Goal: Transaction & Acquisition: Purchase product/service

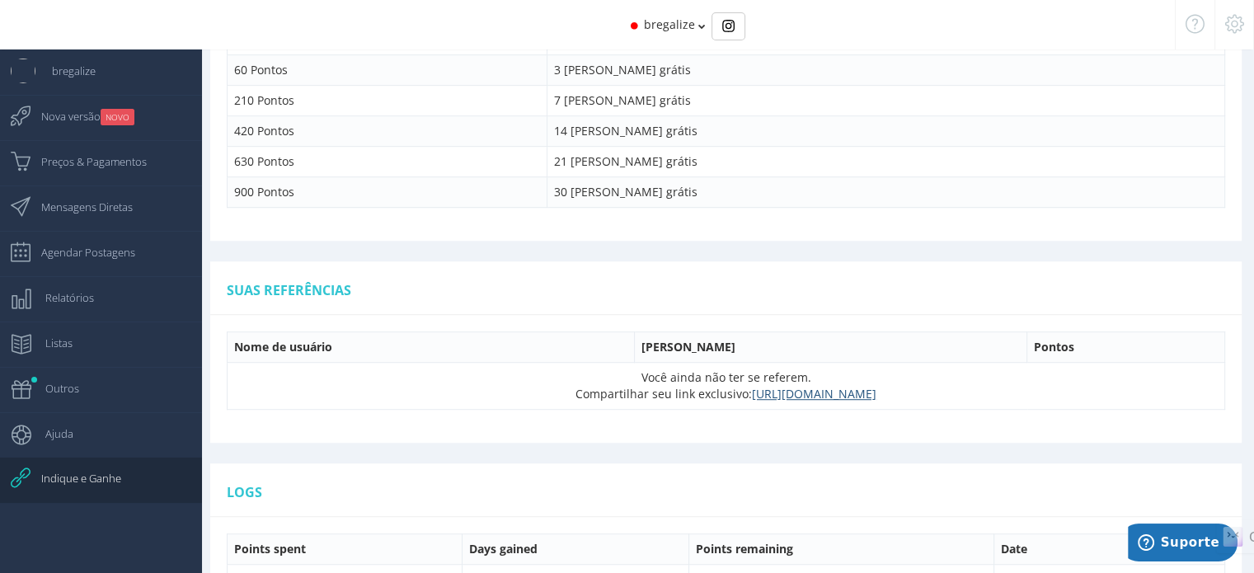
scroll to position [1063, 0]
click at [103, 161] on span "Preços & Pagamentos" at bounding box center [86, 161] width 122 height 41
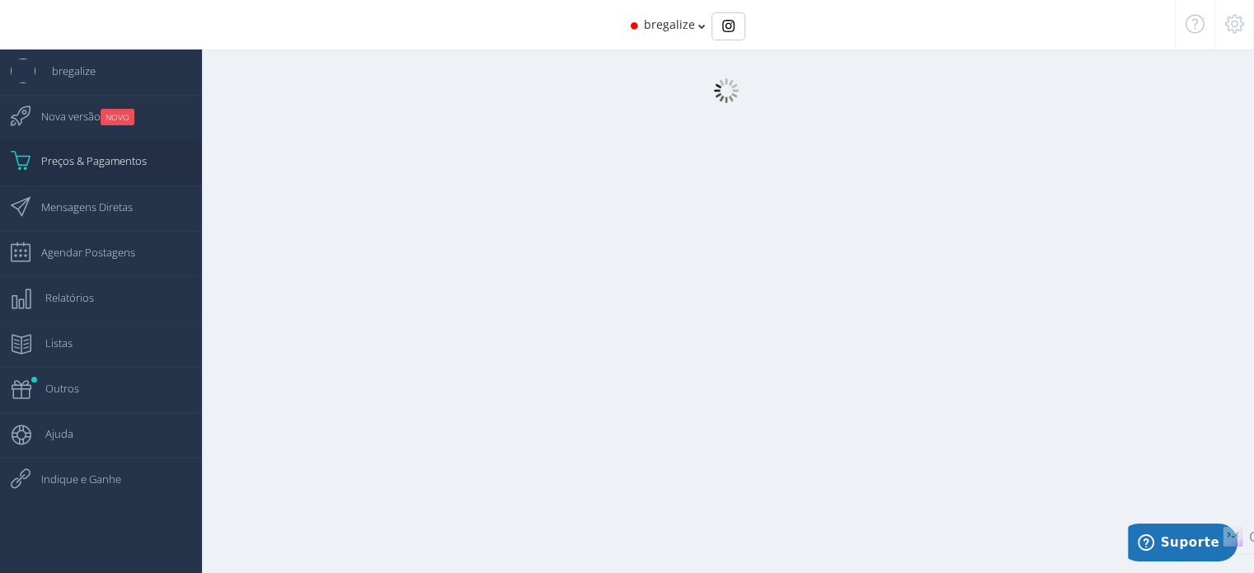
scroll to position [16, 0]
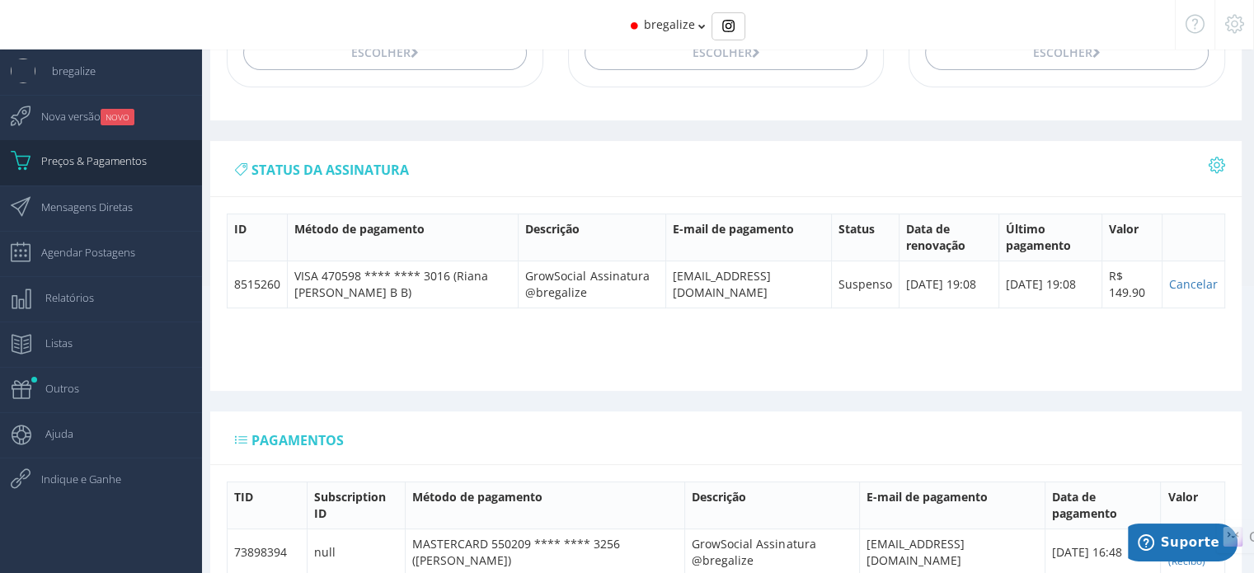
scroll to position [299, 0]
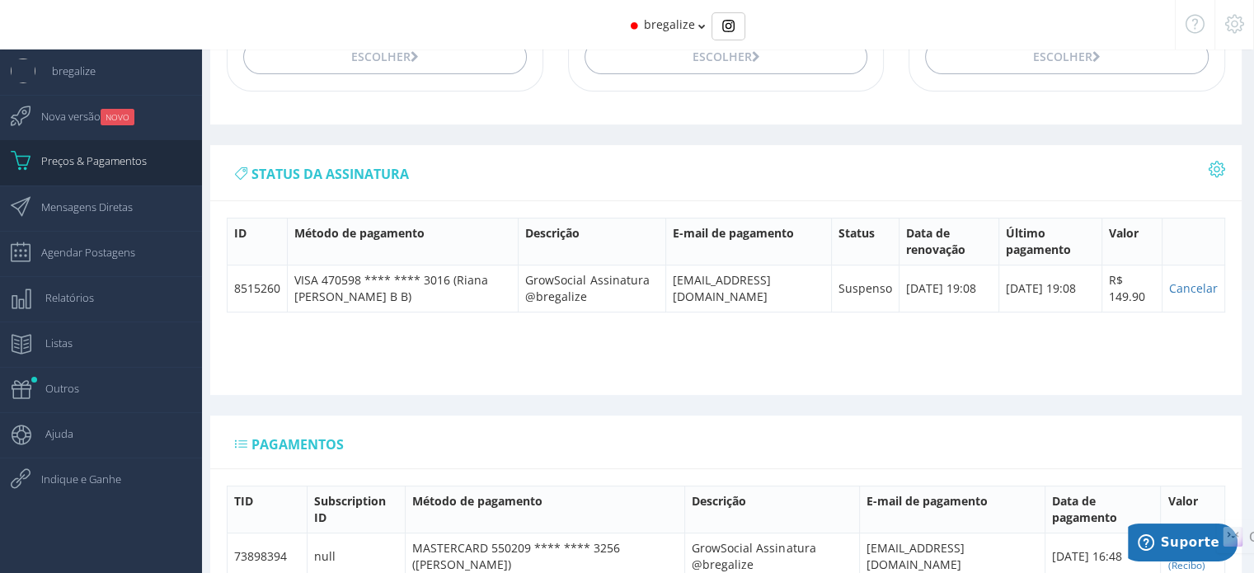
click at [1221, 172] on icon at bounding box center [1217, 169] width 16 height 12
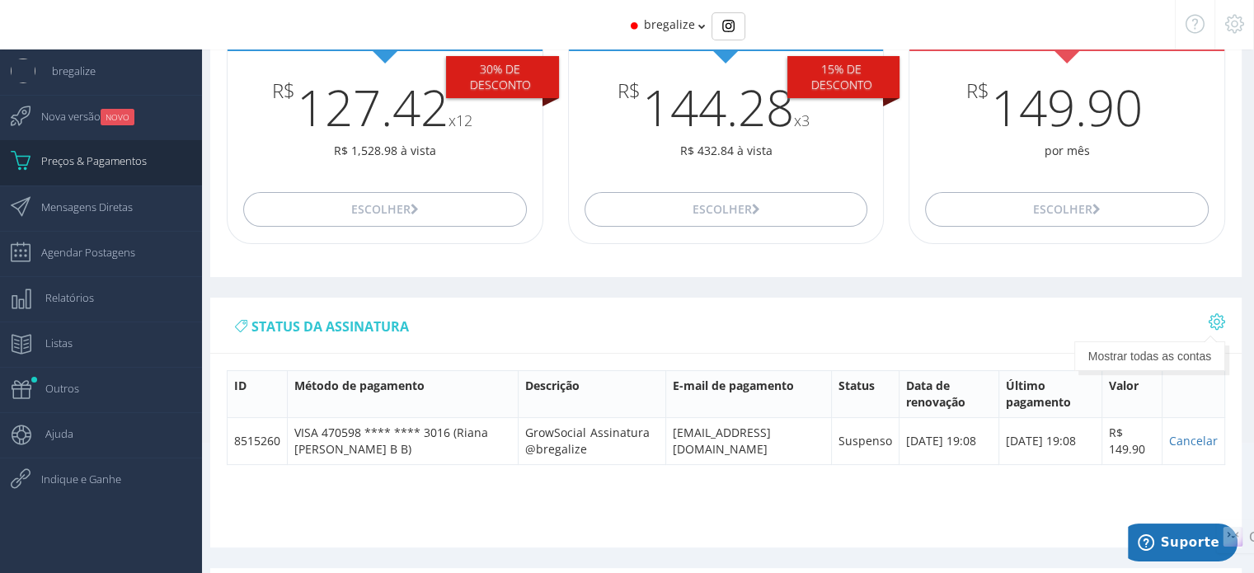
scroll to position [0, 0]
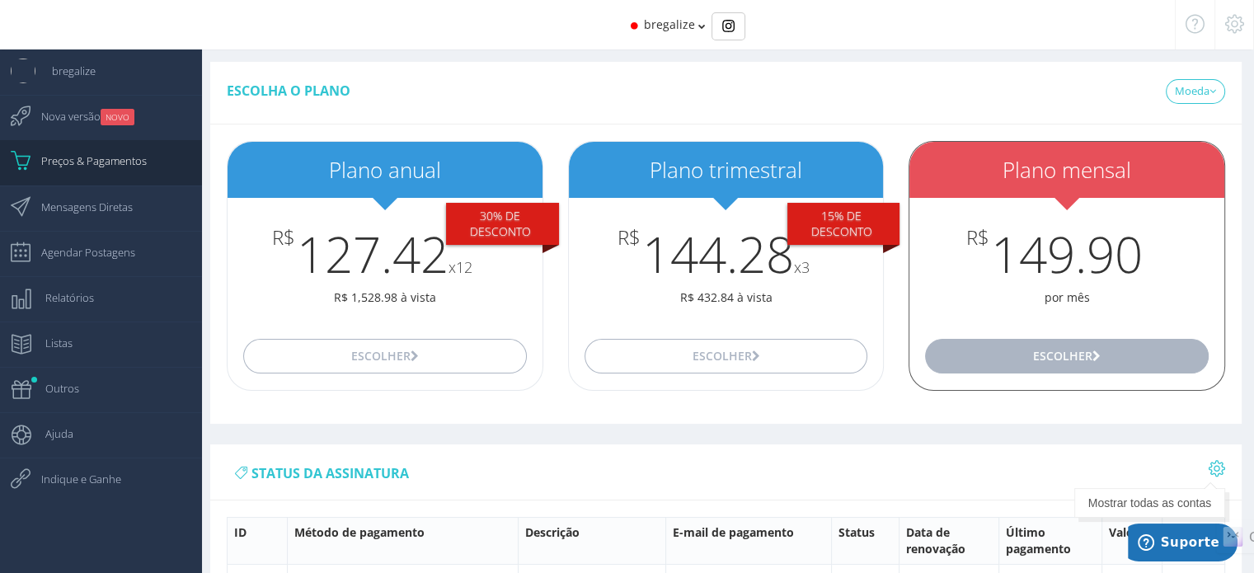
click at [1049, 365] on button "Escolher" at bounding box center [1066, 356] width 283 height 35
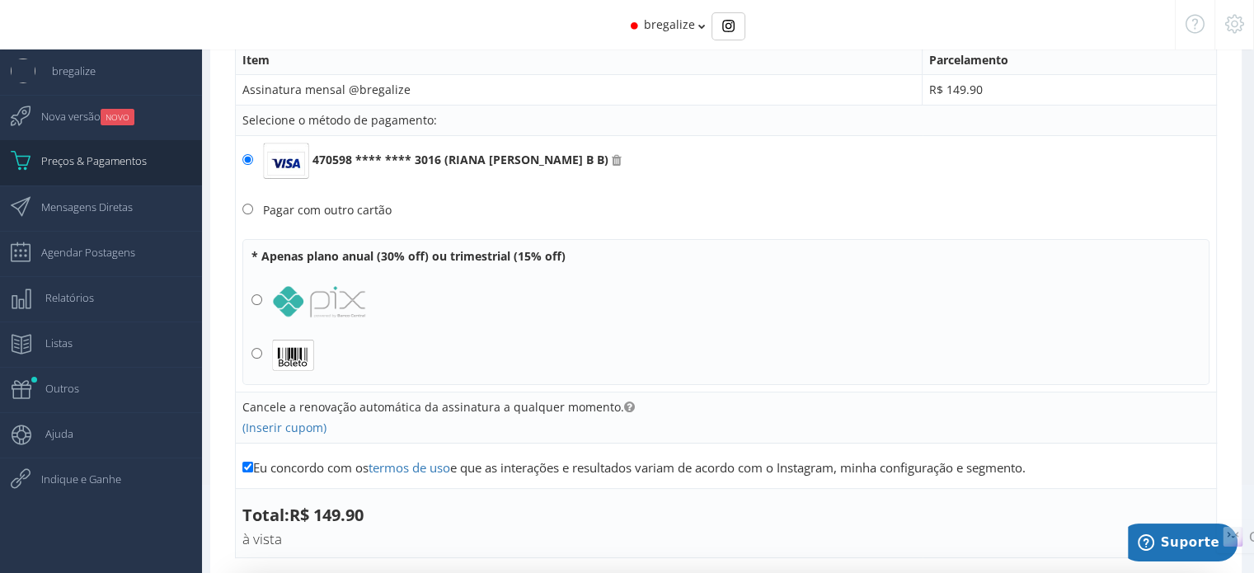
scroll to position [101, 0]
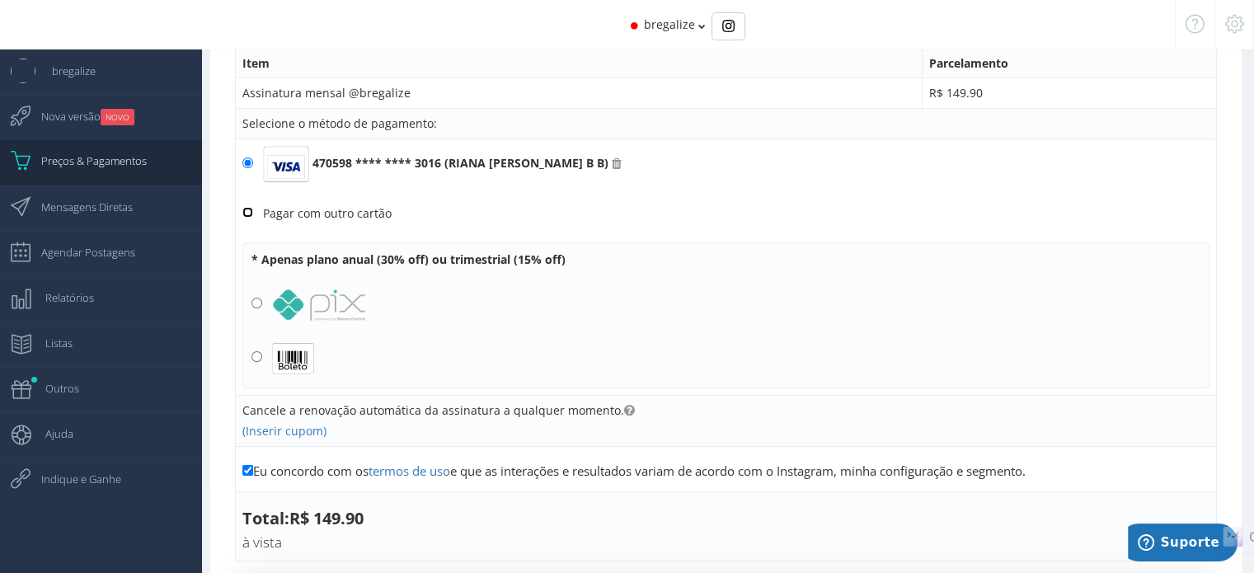
click at [247, 210] on input "Pagar com outro cartão" at bounding box center [247, 212] width 11 height 11
radio input "true"
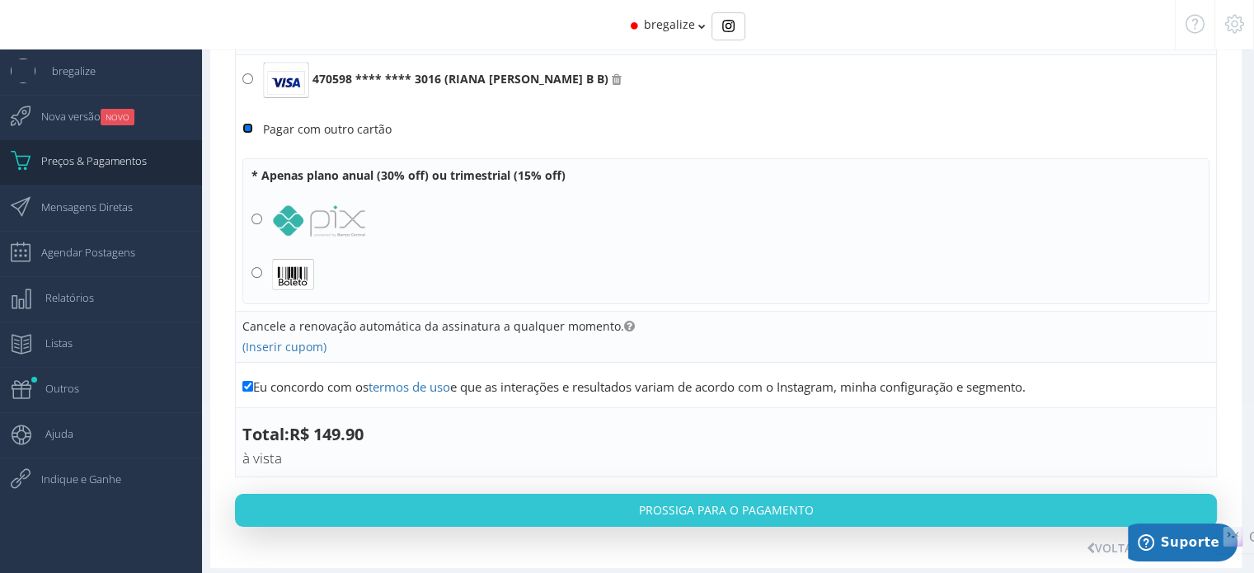
scroll to position [195, 0]
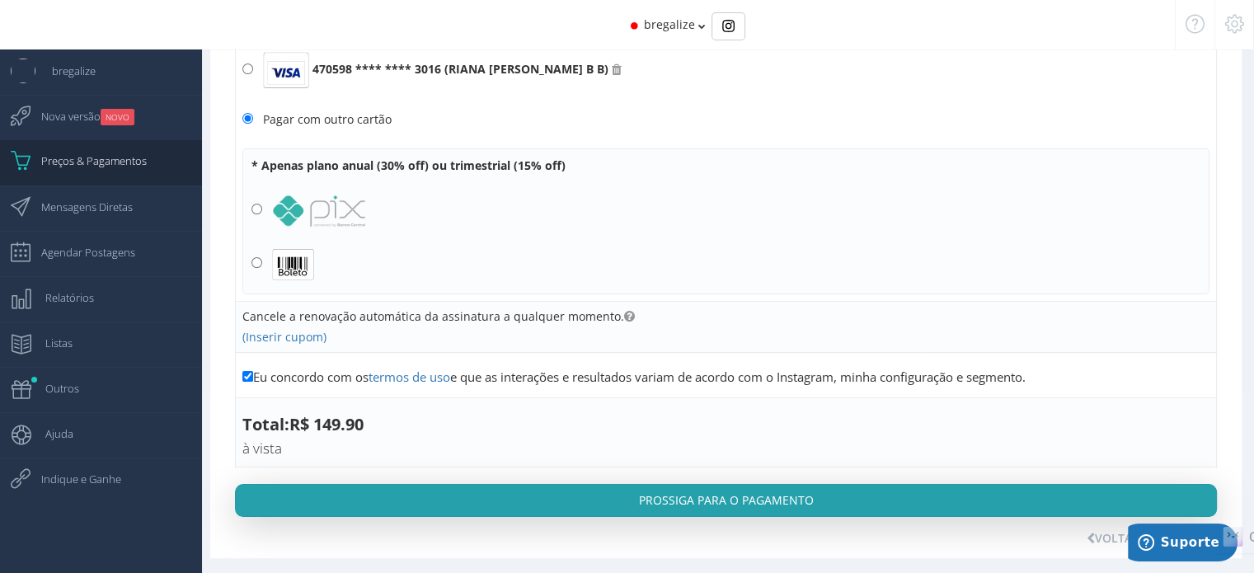
click at [854, 497] on button "Prossiga para o pagamento" at bounding box center [726, 500] width 982 height 33
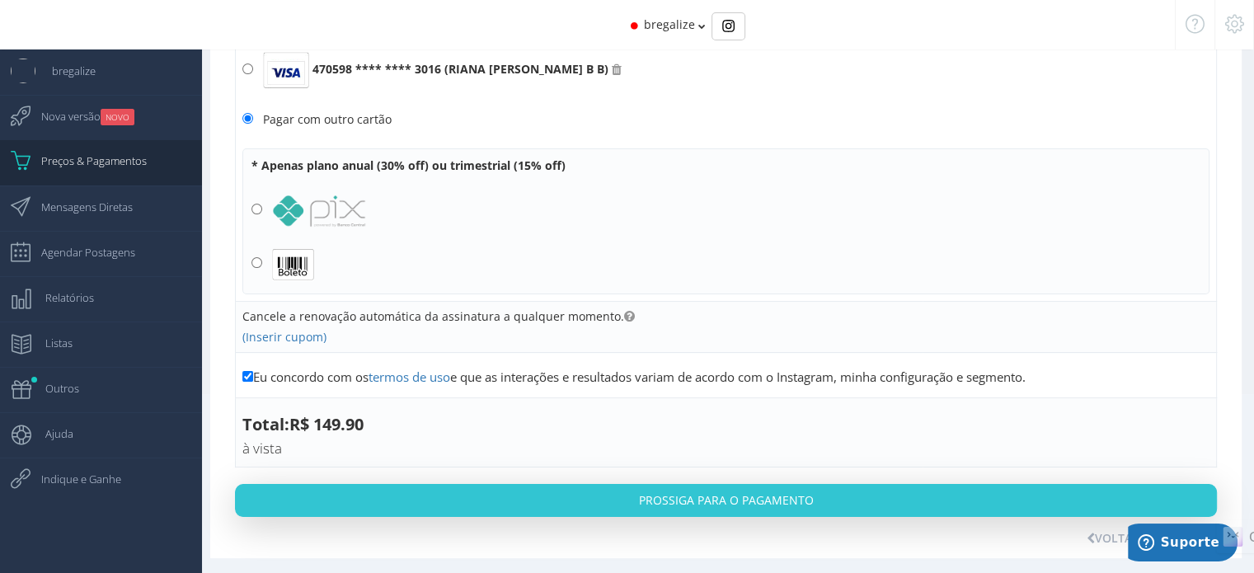
scroll to position [0, 0]
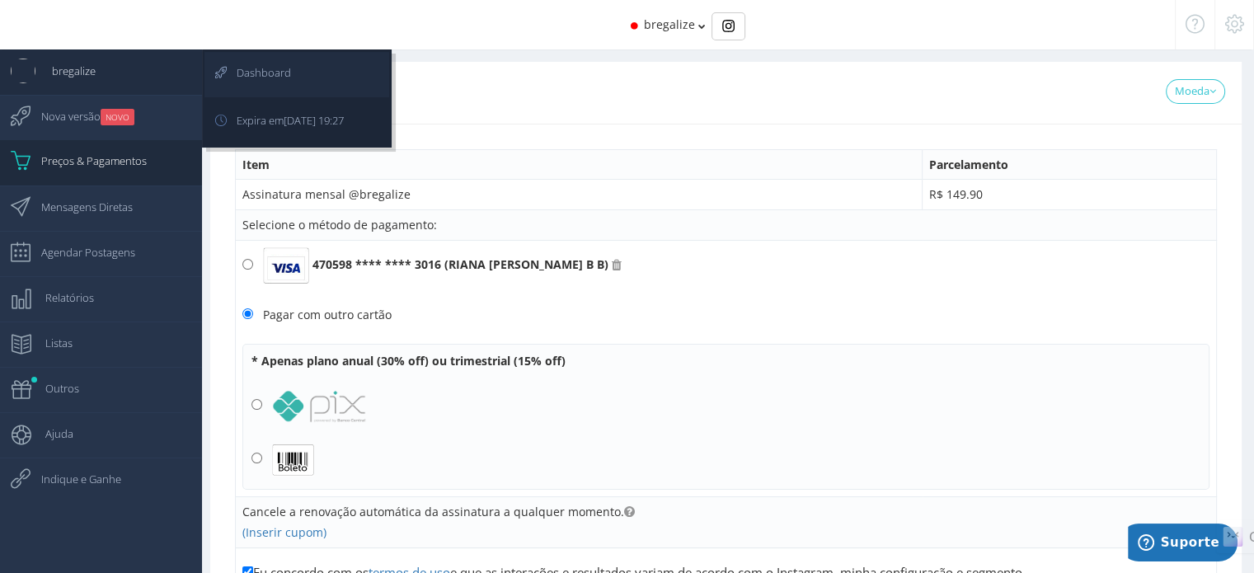
click at [247, 76] on span "Dashboard" at bounding box center [255, 72] width 71 height 41
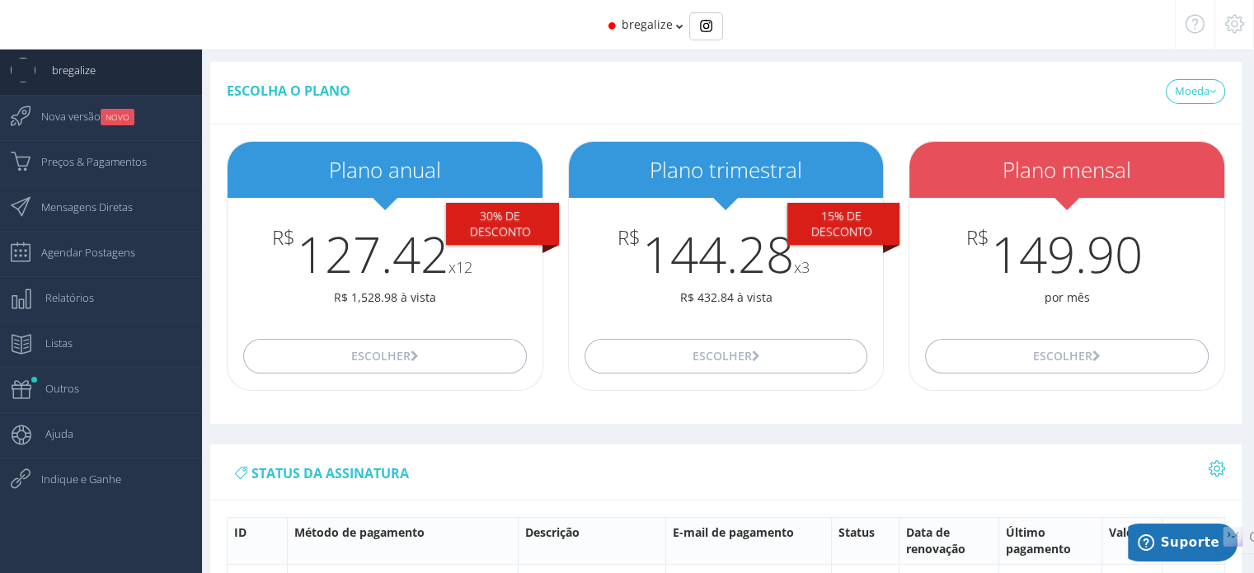
click at [677, 26] on icon at bounding box center [679, 27] width 7 height 12
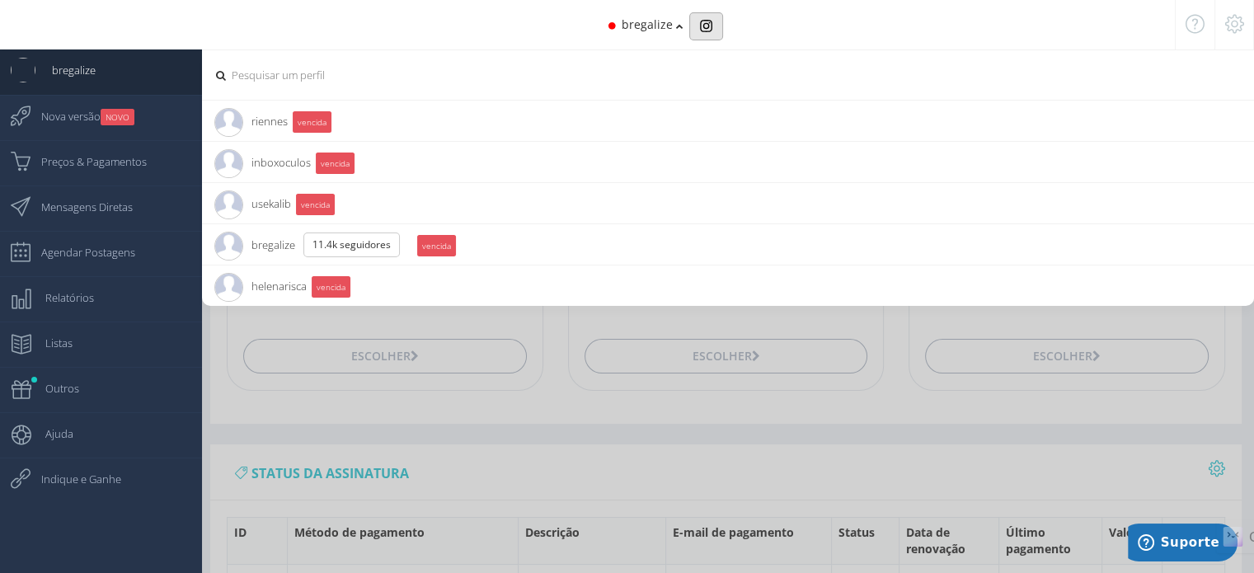
click at [701, 22] on img "Basic example" at bounding box center [706, 26] width 12 height 12
click at [1235, 29] on icon at bounding box center [1234, 24] width 19 height 12
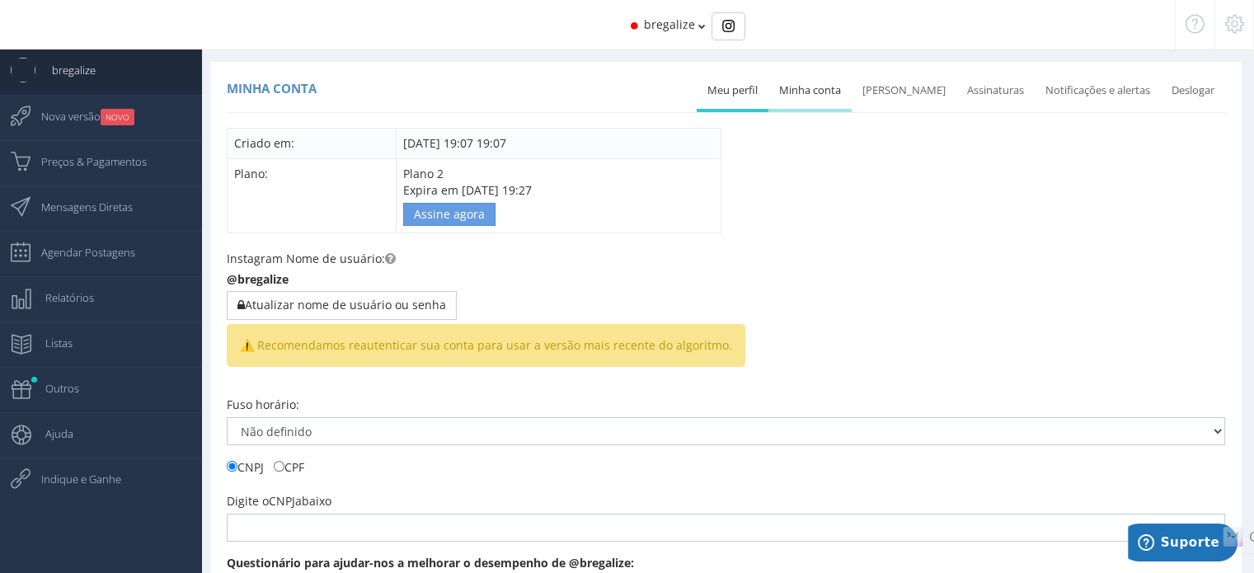
click at [815, 92] on link "Minha conta" at bounding box center [810, 91] width 83 height 36
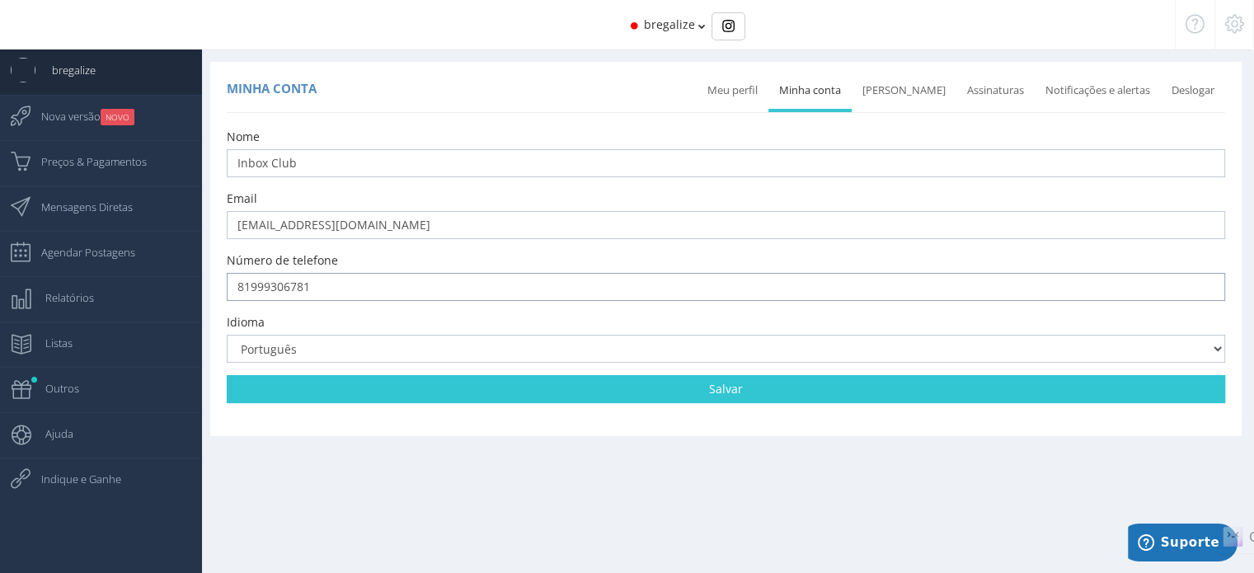
click at [318, 288] on input "81999306781" at bounding box center [726, 287] width 999 height 28
drag, startPoint x: 318, startPoint y: 288, endPoint x: 257, endPoint y: 288, distance: 61.0
click at [257, 288] on input "81999306781" at bounding box center [726, 287] width 999 height 28
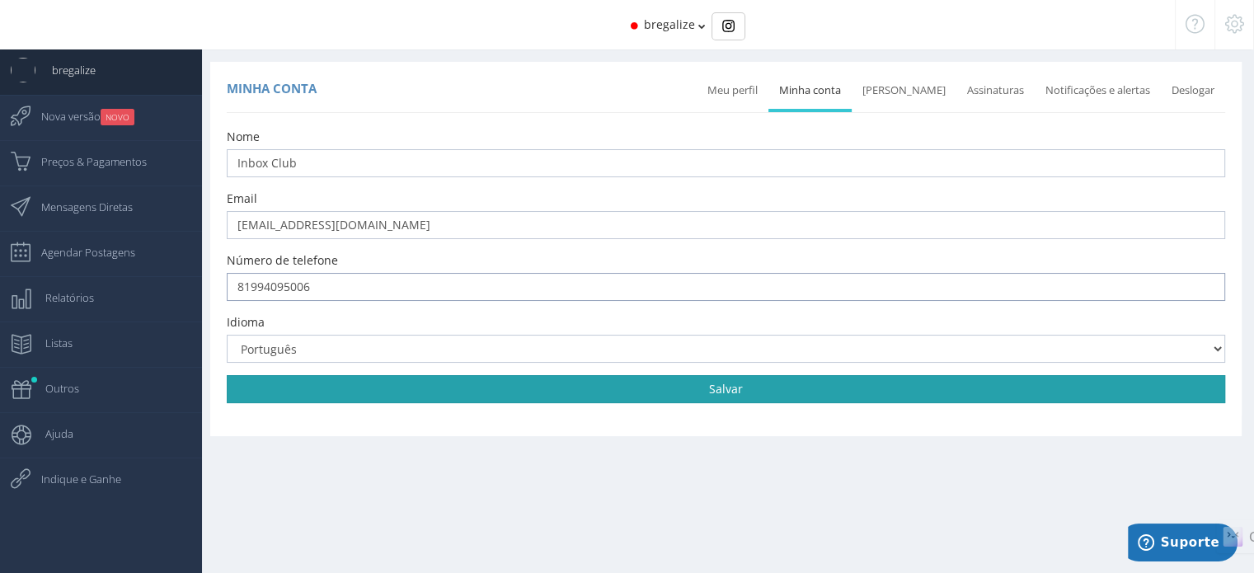
type input "81994095006"
click at [583, 387] on link "Salvar" at bounding box center [726, 389] width 999 height 28
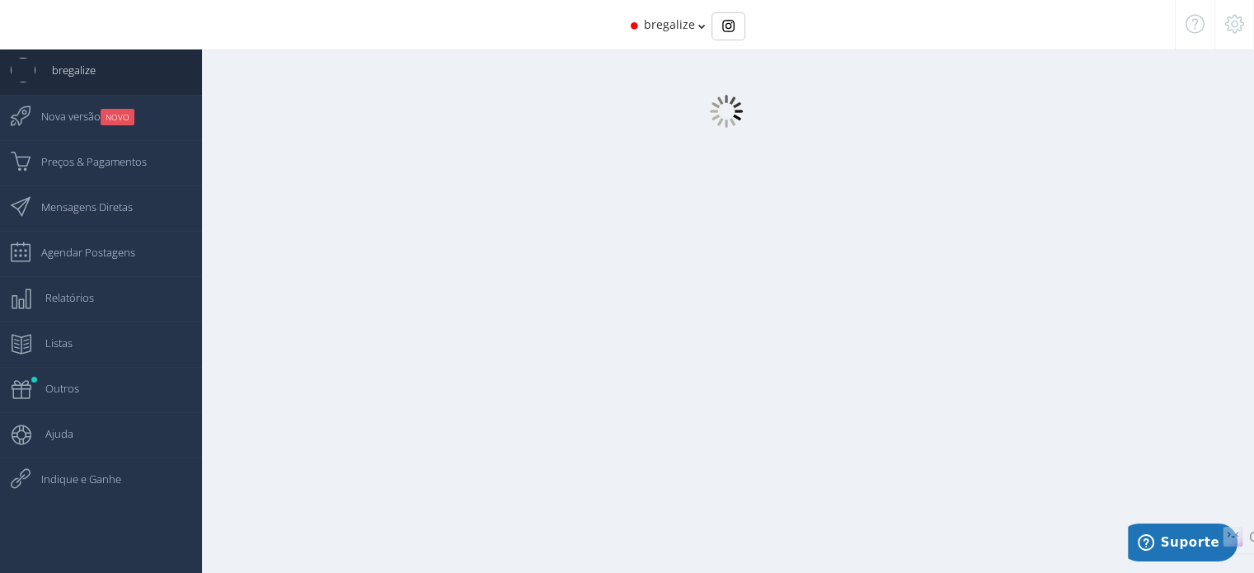
click at [696, 22] on div "bregalize" at bounding box center [627, 24] width 1096 height 49
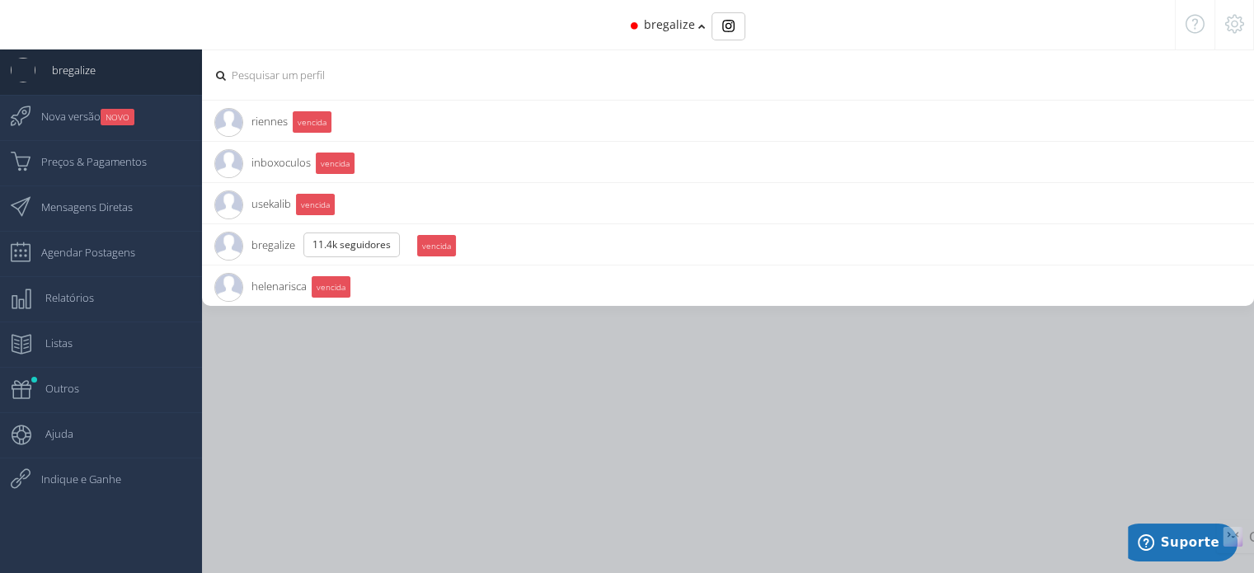
click at [618, 283] on li "helenarisca 9.2K Seguidores vencida" at bounding box center [728, 285] width 1052 height 41
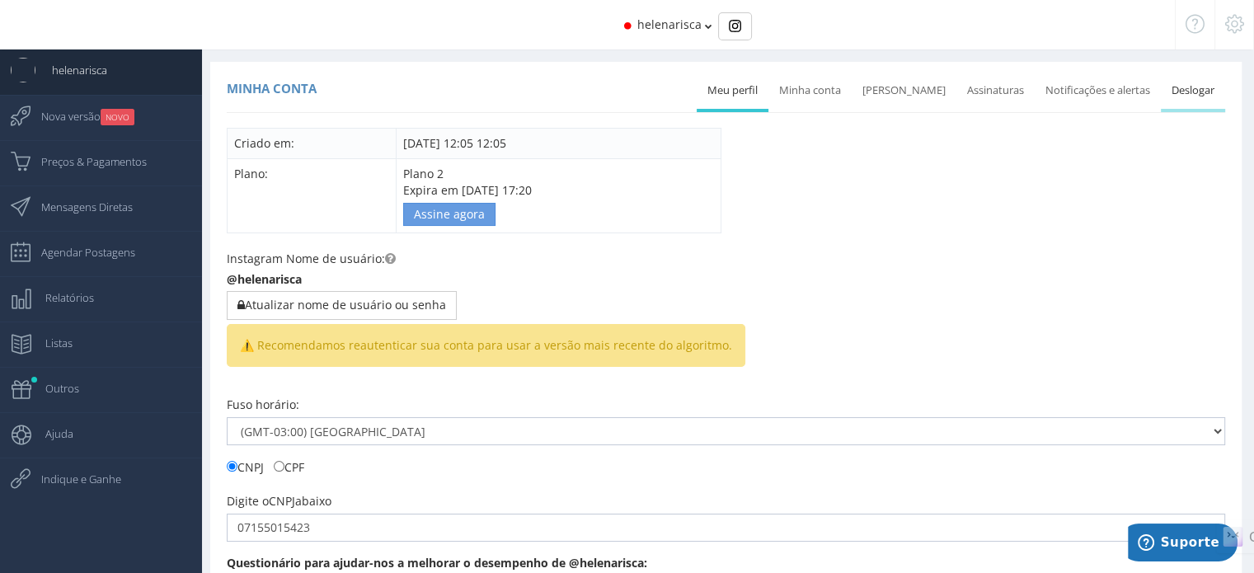
click at [1184, 87] on link "Deslogar" at bounding box center [1193, 91] width 64 height 36
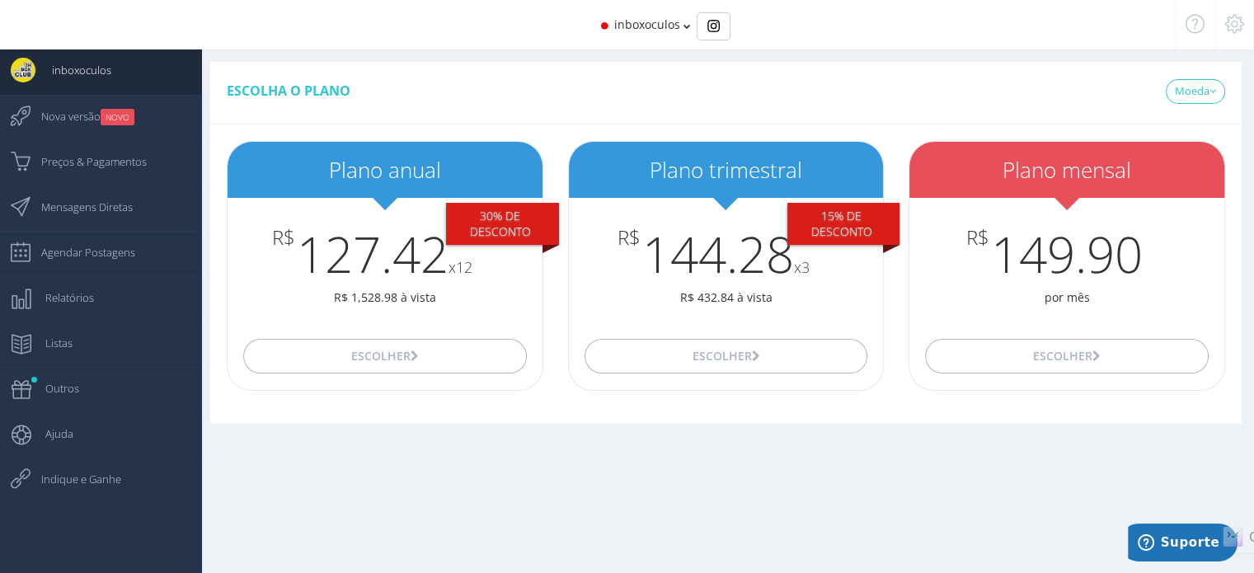
click at [687, 21] on icon at bounding box center [687, 27] width 7 height 12
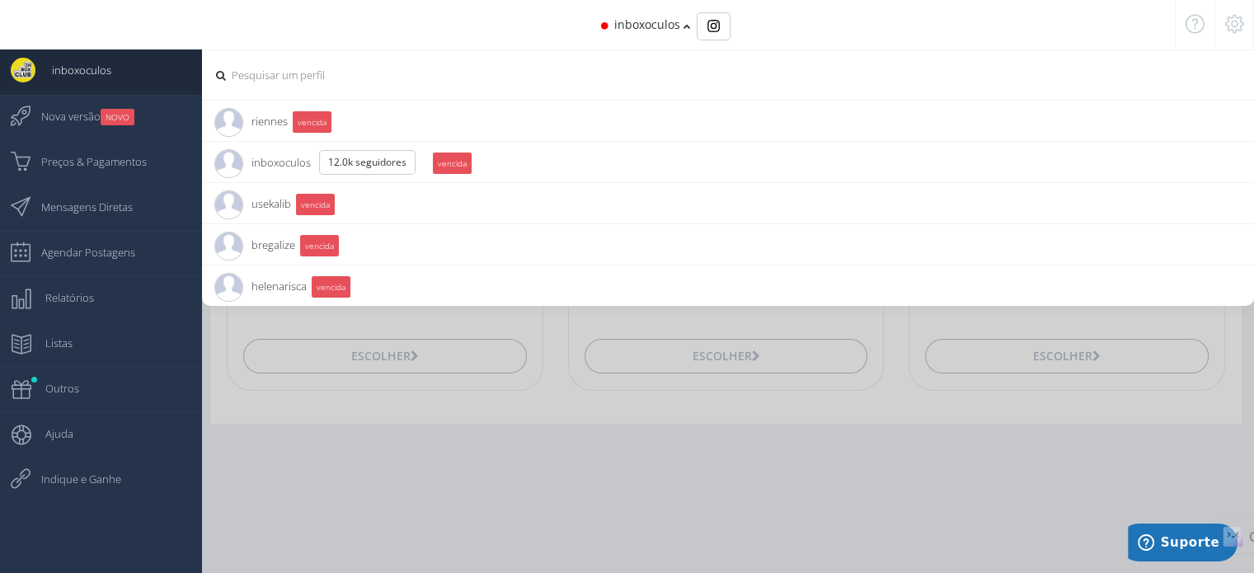
click at [634, 275] on li "helenarisca 9.2K Seguidores vencida" at bounding box center [728, 285] width 1052 height 41
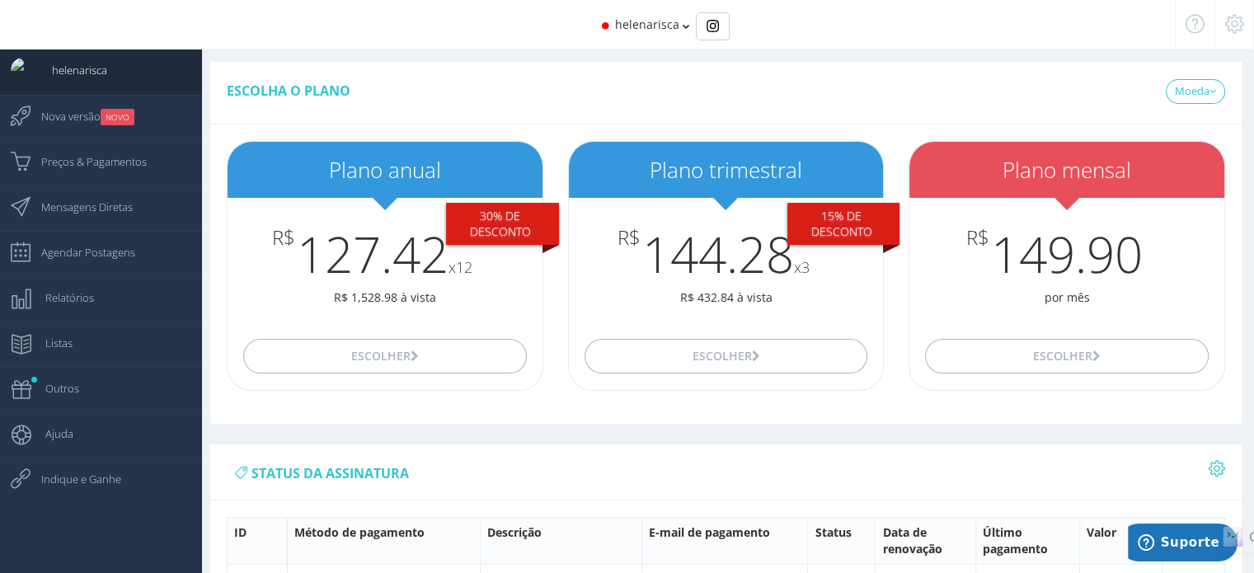
click at [680, 26] on div "helenarisca" at bounding box center [627, 24] width 1007 height 49
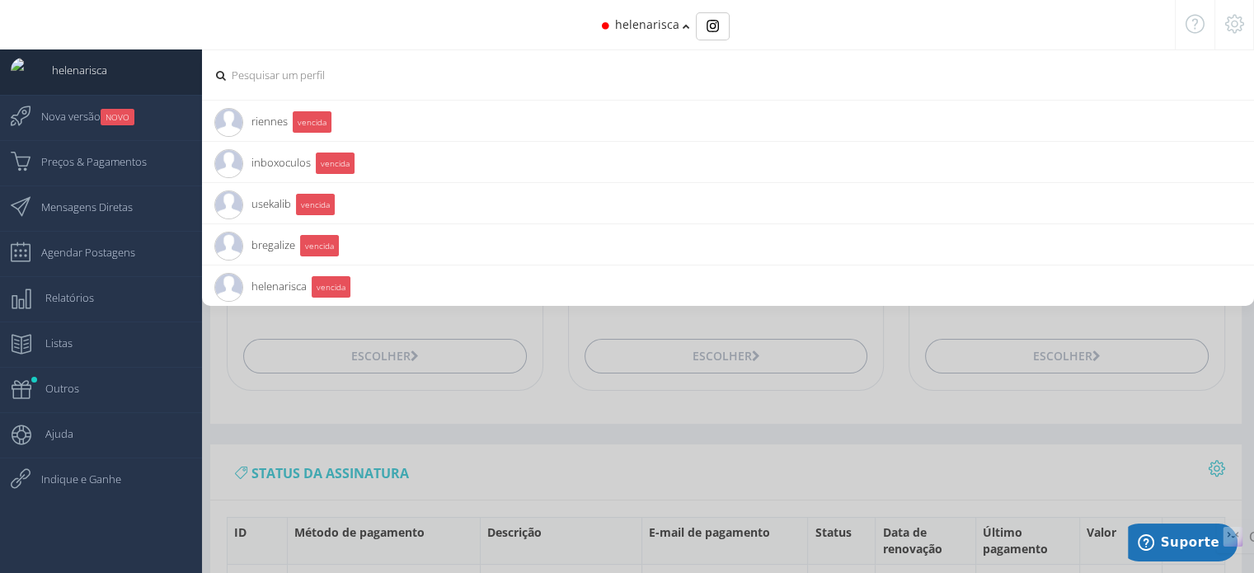
click at [1235, 22] on icon at bounding box center [1234, 24] width 19 height 12
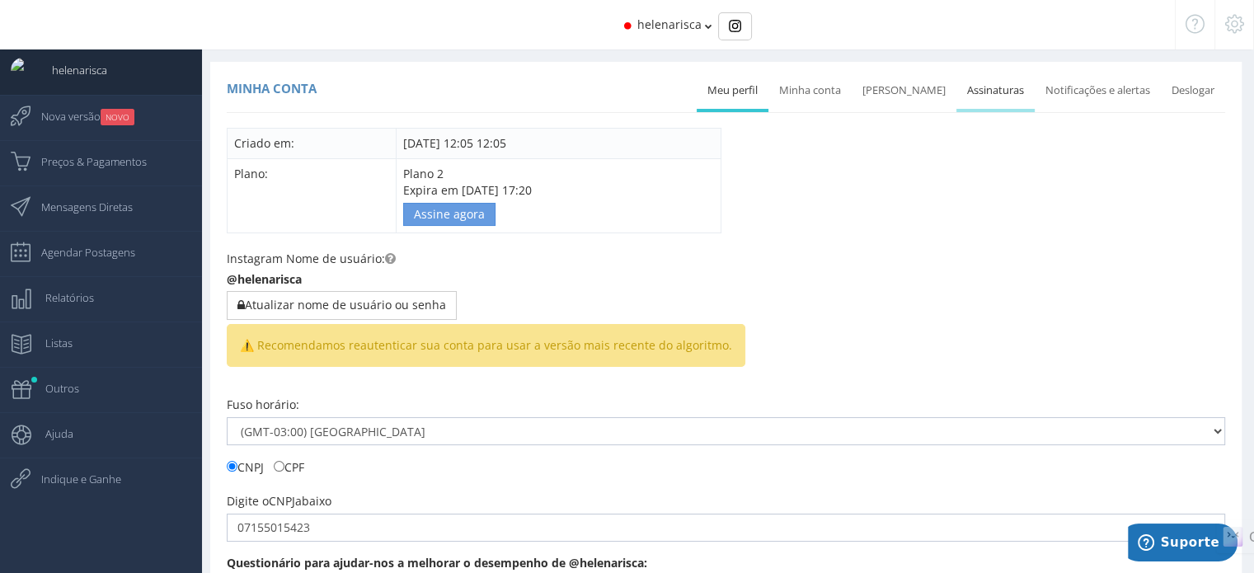
click at [980, 82] on link "Assinaturas" at bounding box center [996, 91] width 78 height 36
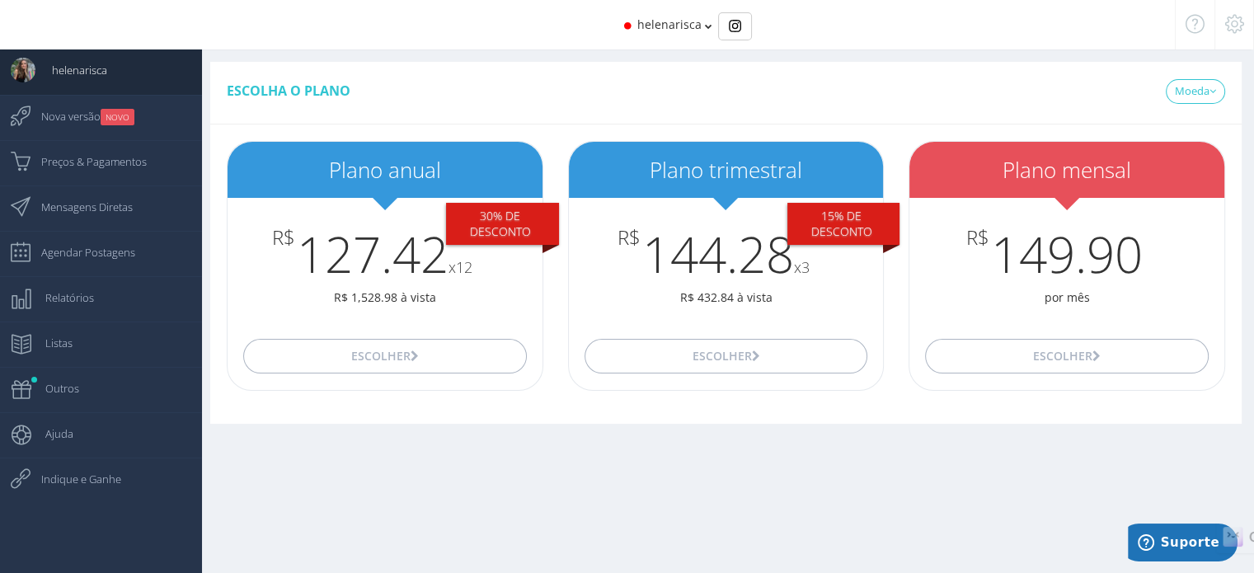
click at [673, 32] on span "helenarisca" at bounding box center [669, 24] width 64 height 16
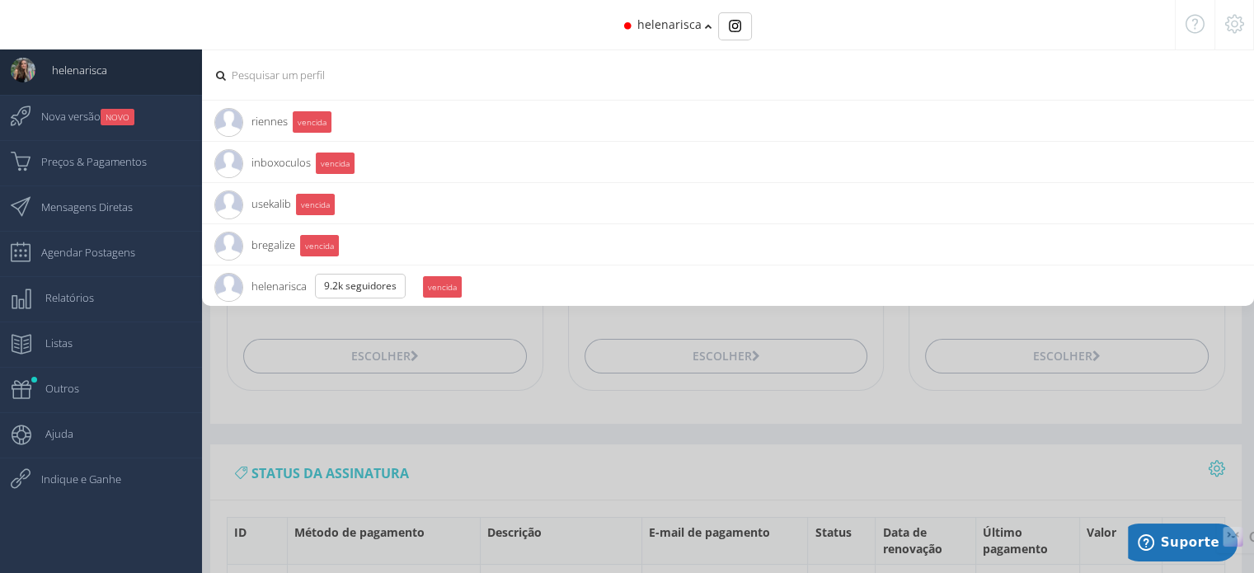
click at [279, 247] on span "bregalize 11.4K Seguidores" at bounding box center [254, 244] width 81 height 41
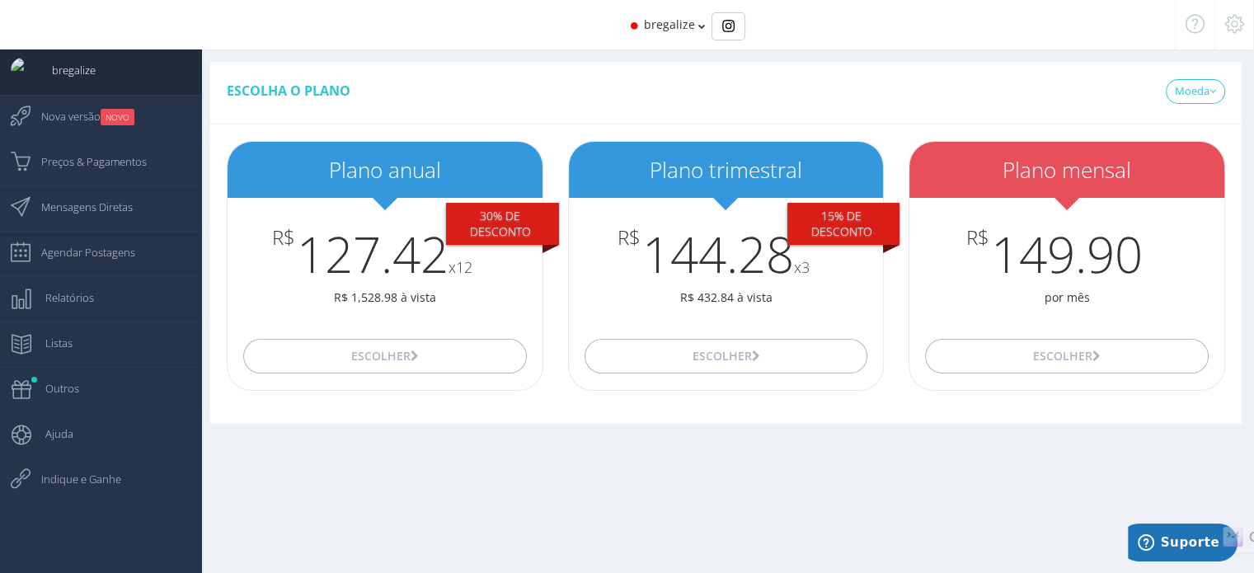
click at [674, 29] on span "bregalize" at bounding box center [669, 24] width 51 height 16
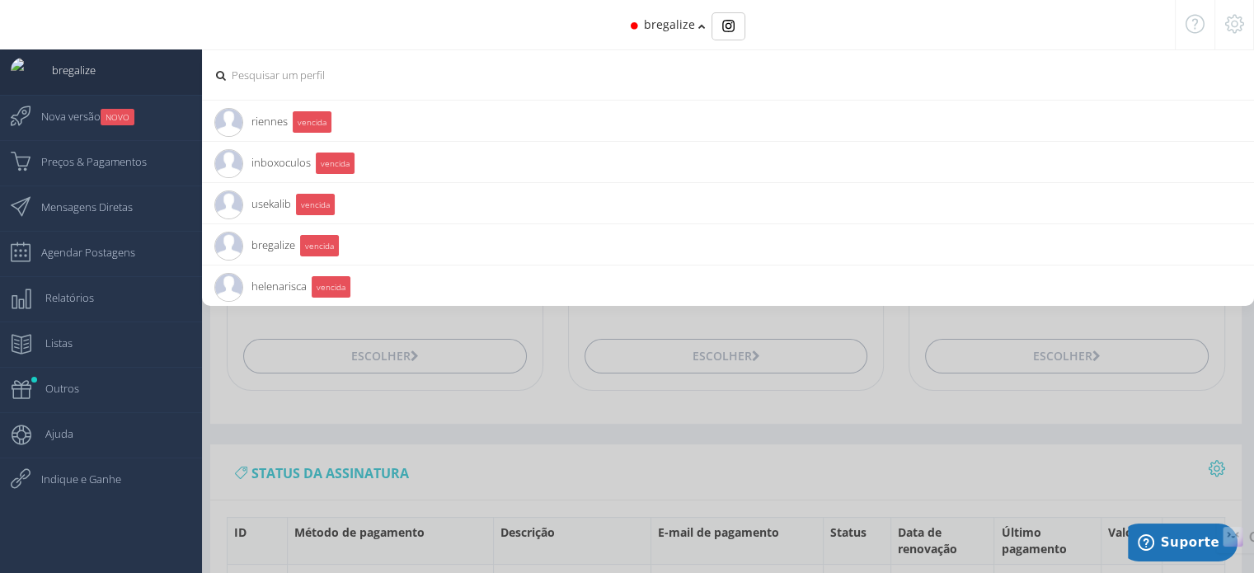
click at [59, 65] on span "bregalize" at bounding box center [65, 69] width 60 height 41
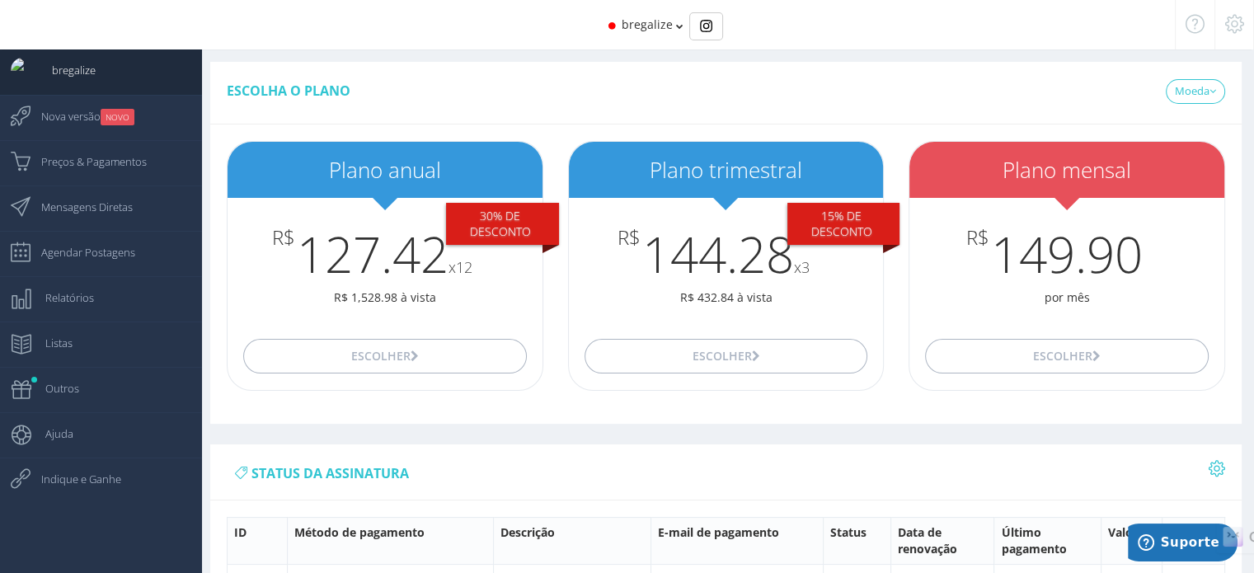
click at [534, 47] on div "bregalize" at bounding box center [627, 24] width 1007 height 49
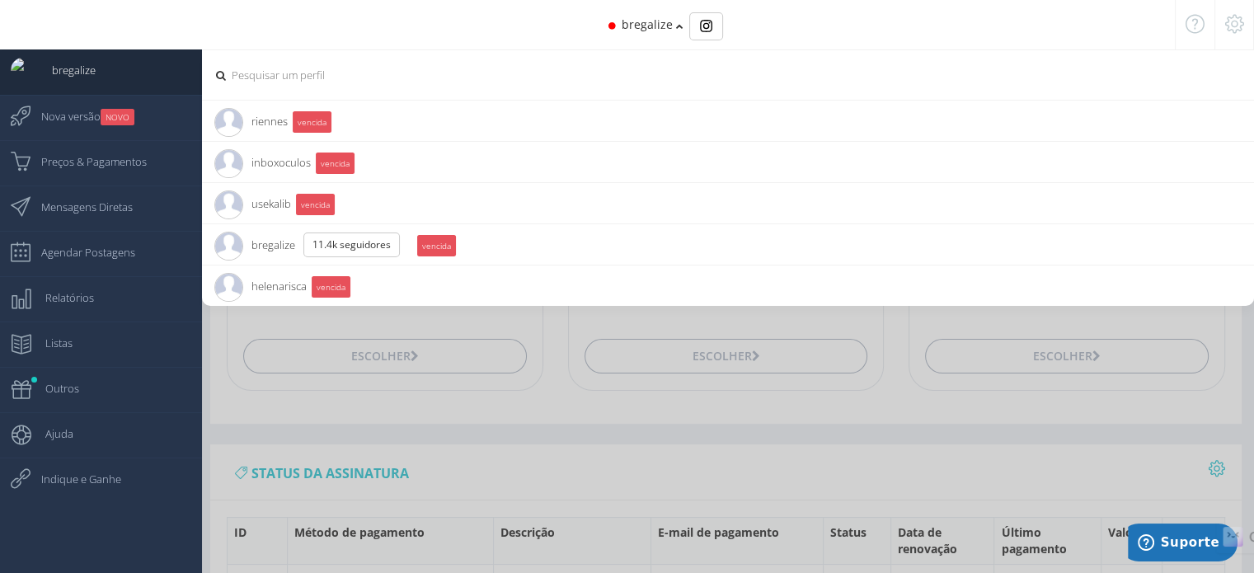
click at [261, 125] on span "riennes 8.7K Seguidores" at bounding box center [250, 121] width 73 height 41
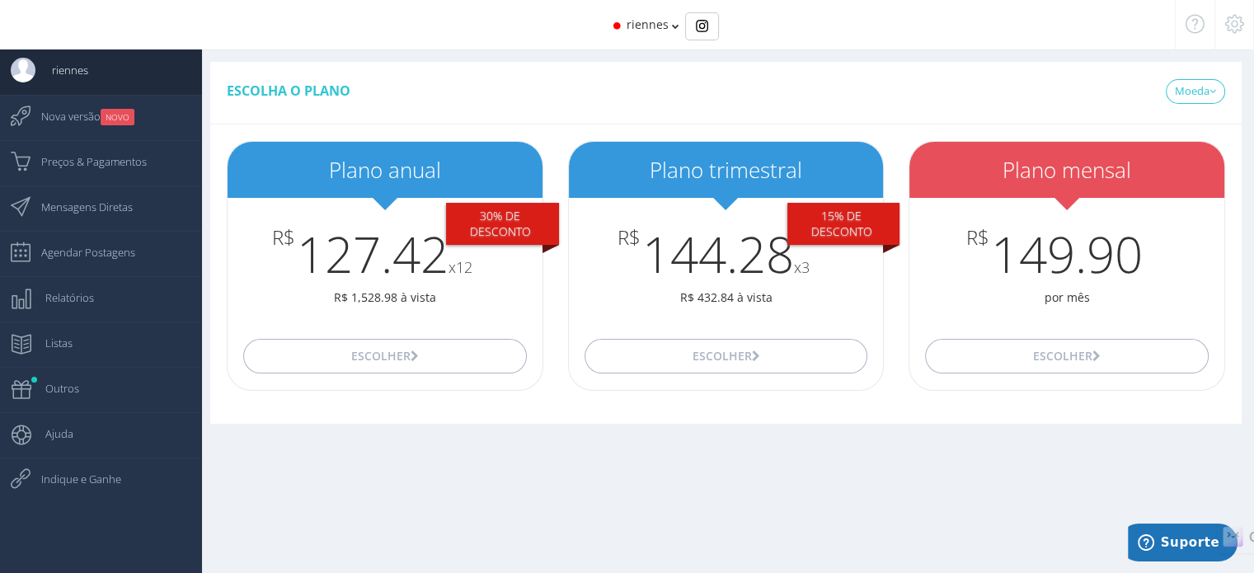
click at [658, 26] on span "riennes" at bounding box center [648, 24] width 42 height 16
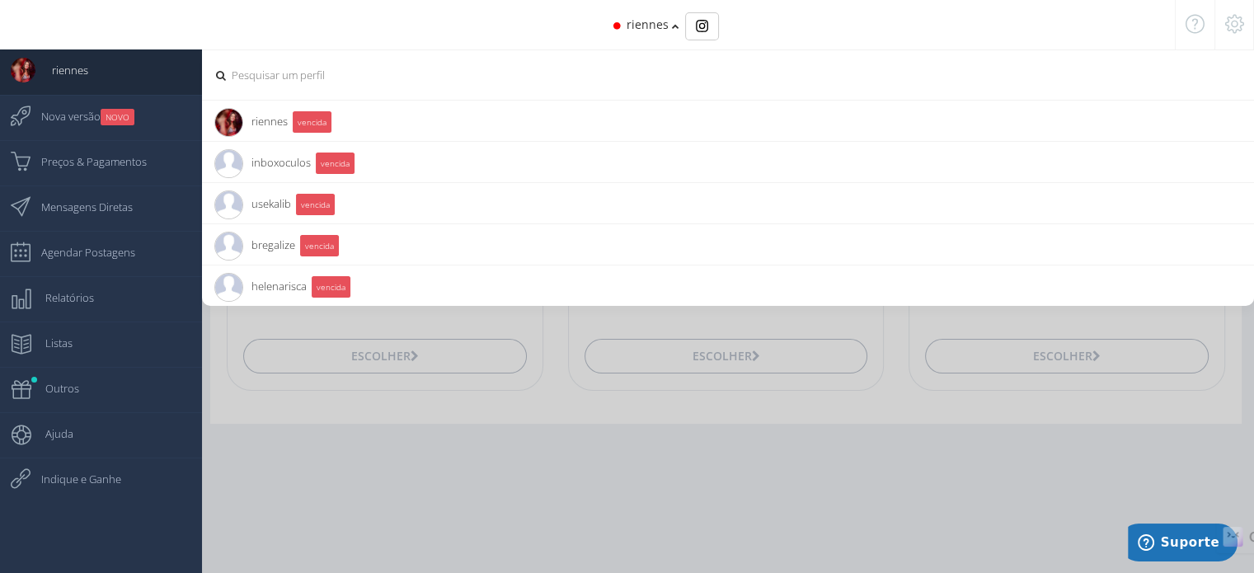
click at [303, 161] on span "inboxoculos 12.0K Seguidores" at bounding box center [262, 162] width 96 height 41
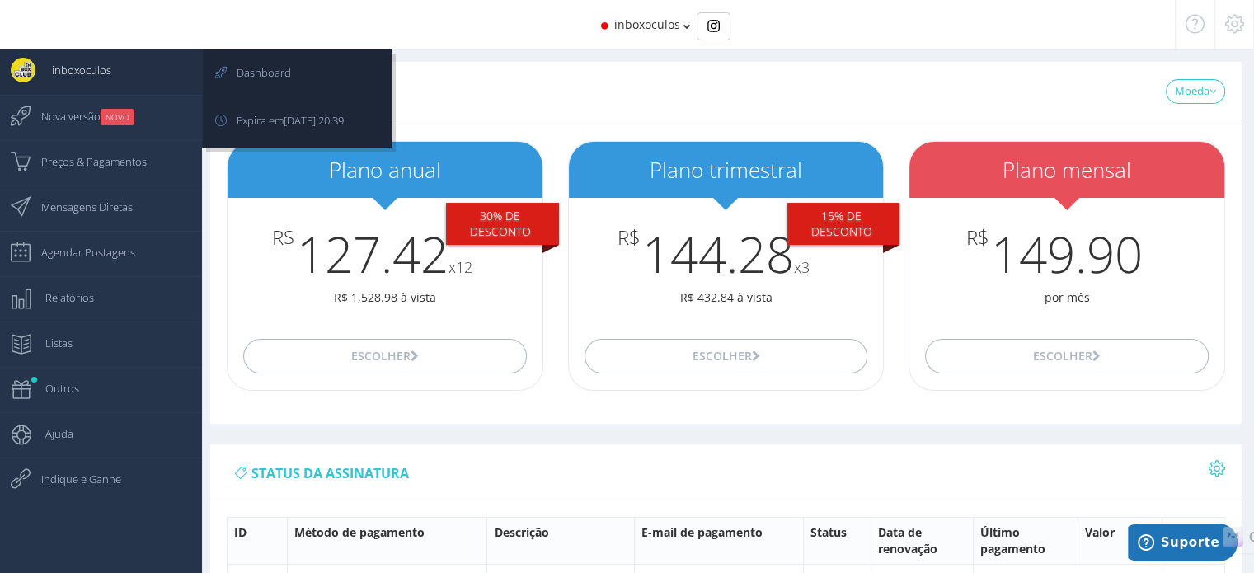
click at [32, 60] on icon at bounding box center [17, 65] width 35 height 33
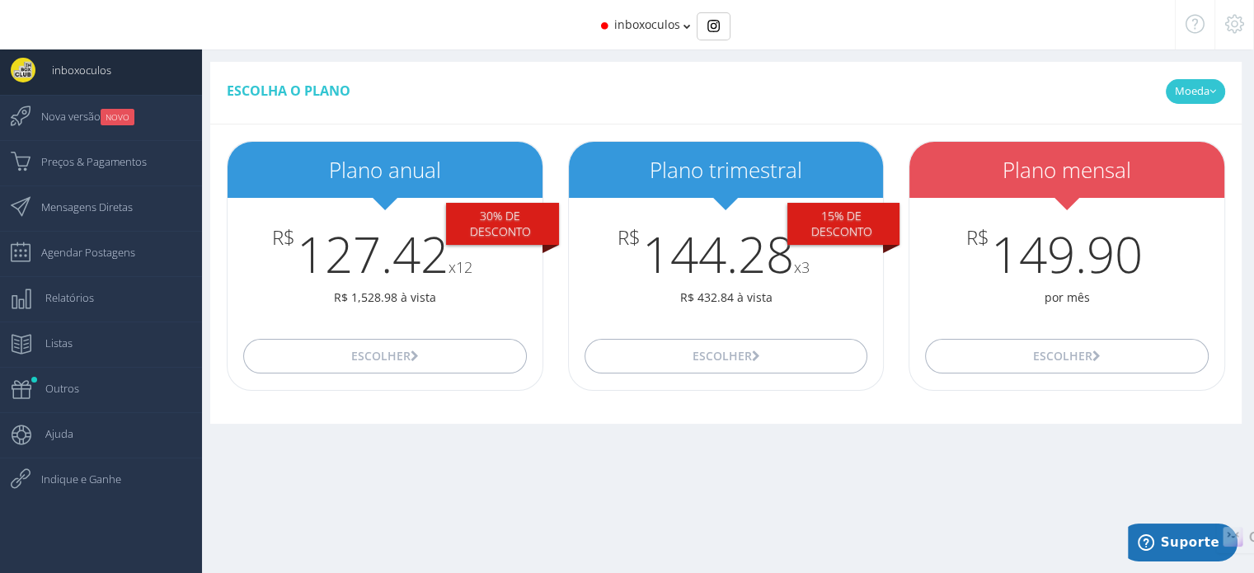
click at [1212, 93] on icon at bounding box center [1213, 92] width 7 height 12
click at [82, 106] on span "Nova versão NOVO" at bounding box center [80, 116] width 110 height 41
